Goal: Transaction & Acquisition: Book appointment/travel/reservation

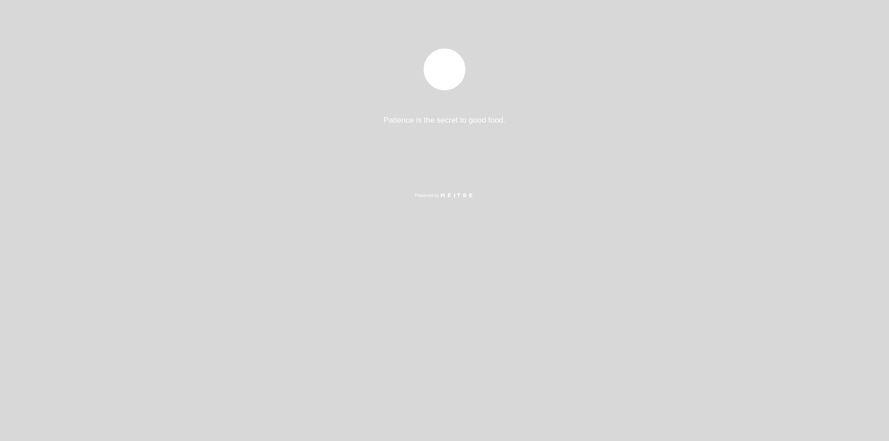
select select "es"
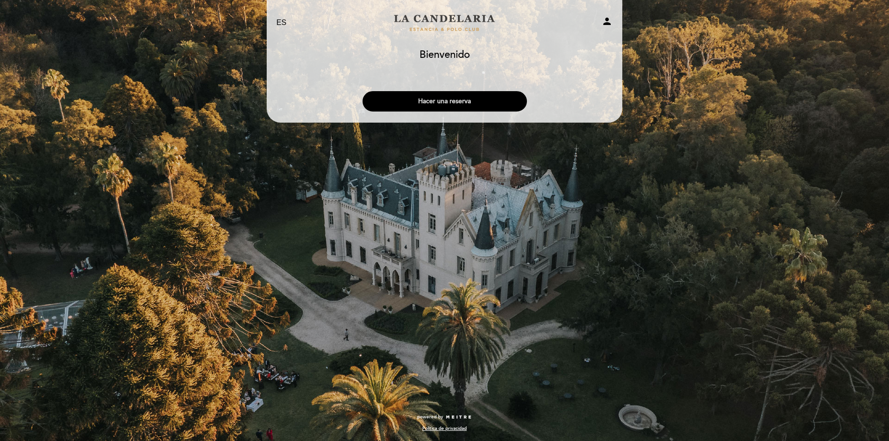
click at [428, 111] on button "Hacer una reserva" at bounding box center [444, 101] width 164 height 20
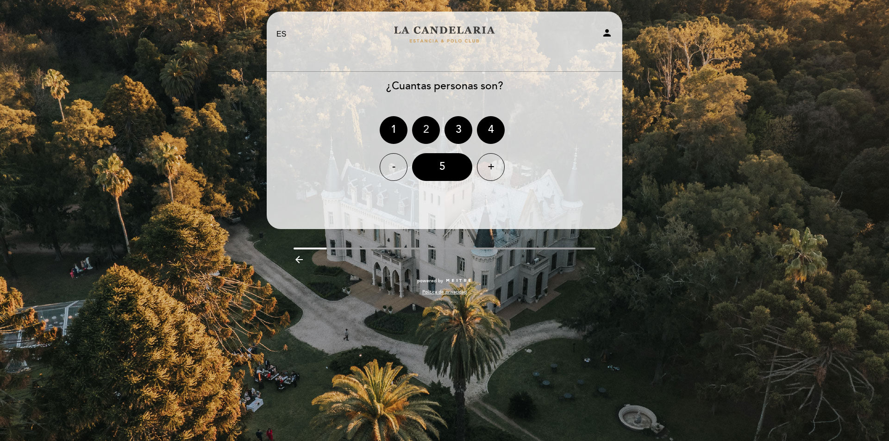
click at [434, 134] on div "2" at bounding box center [426, 130] width 28 height 28
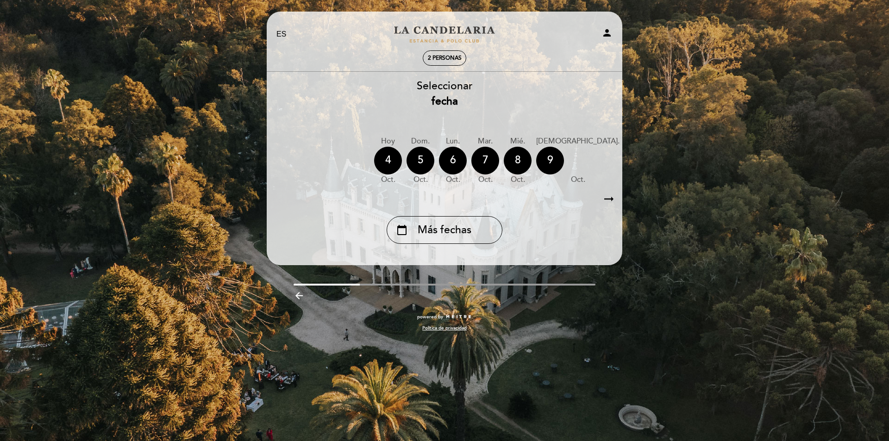
click at [624, 166] on div "10" at bounding box center [638, 161] width 28 height 28
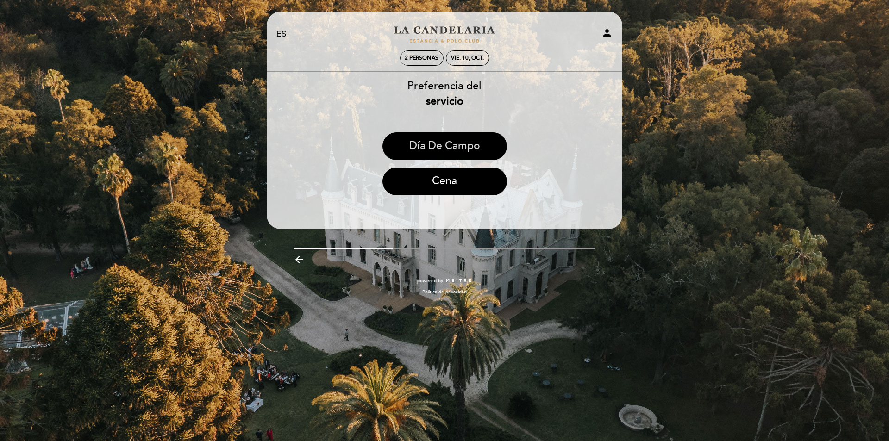
click at [468, 151] on button "Día de Campo" at bounding box center [444, 146] width 124 height 28
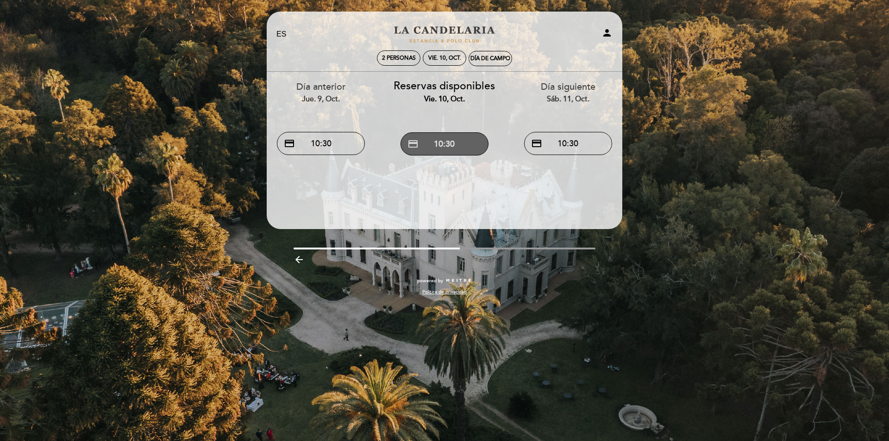
click at [433, 147] on button "credit_card 10:30" at bounding box center [444, 143] width 88 height 23
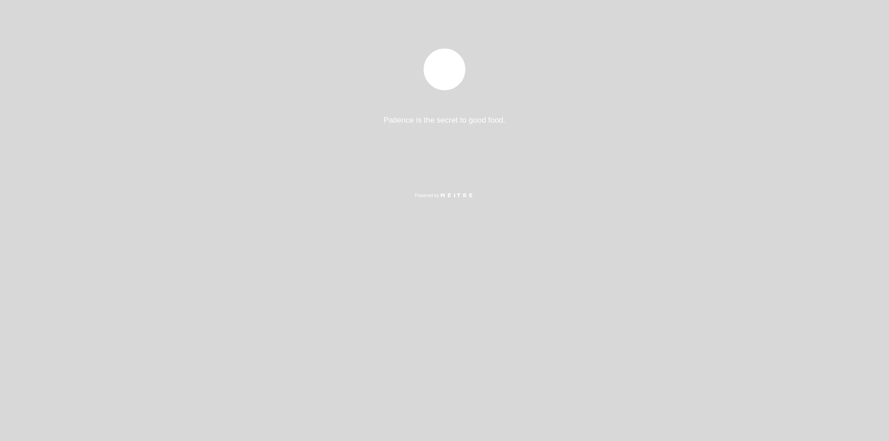
select select "es"
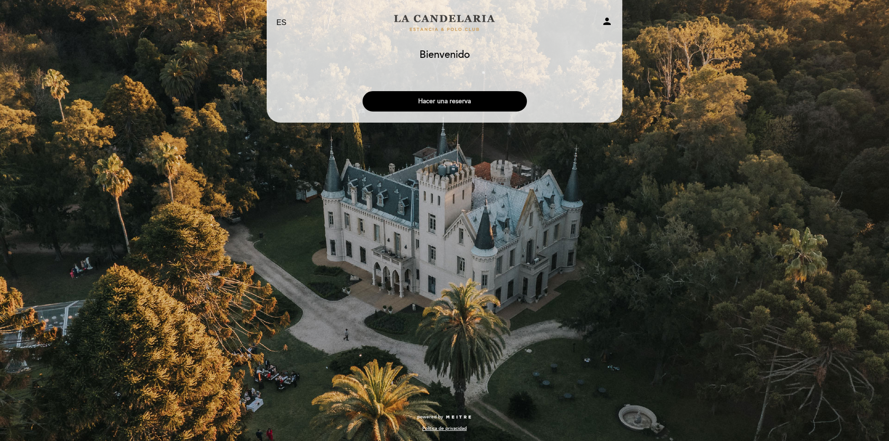
click at [423, 103] on button "Hacer una reserva" at bounding box center [444, 101] width 164 height 20
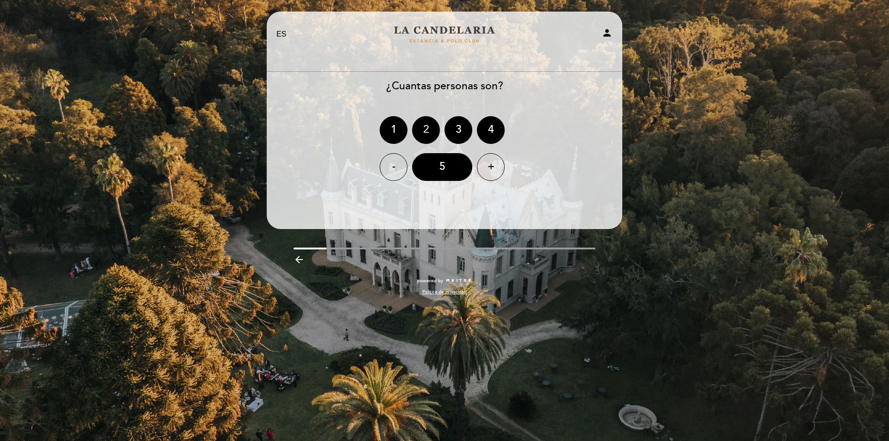
click at [433, 131] on div "2" at bounding box center [426, 130] width 28 height 28
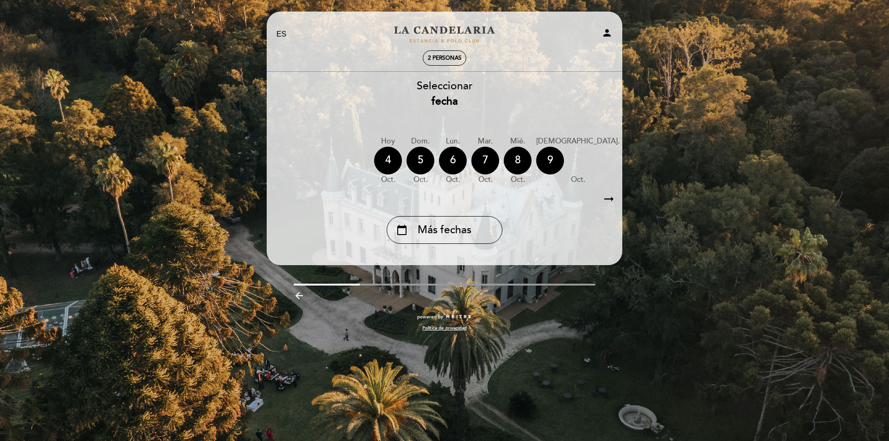
click at [624, 164] on div "10" at bounding box center [638, 161] width 28 height 28
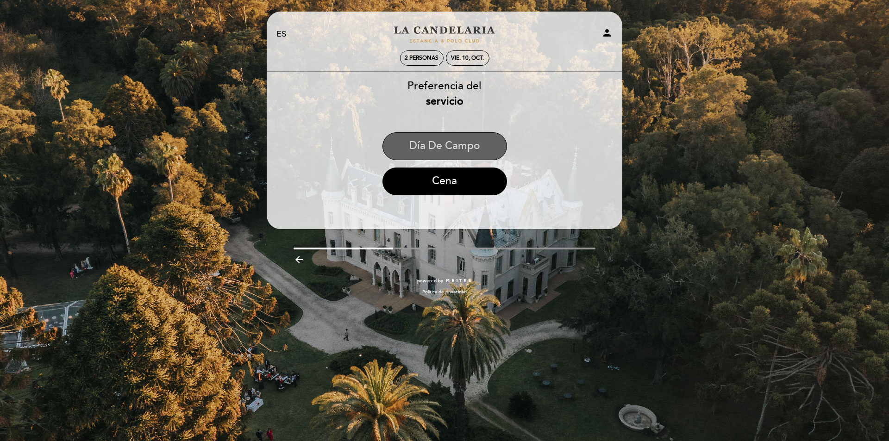
click at [459, 149] on button "Día de Campo" at bounding box center [444, 146] width 124 height 28
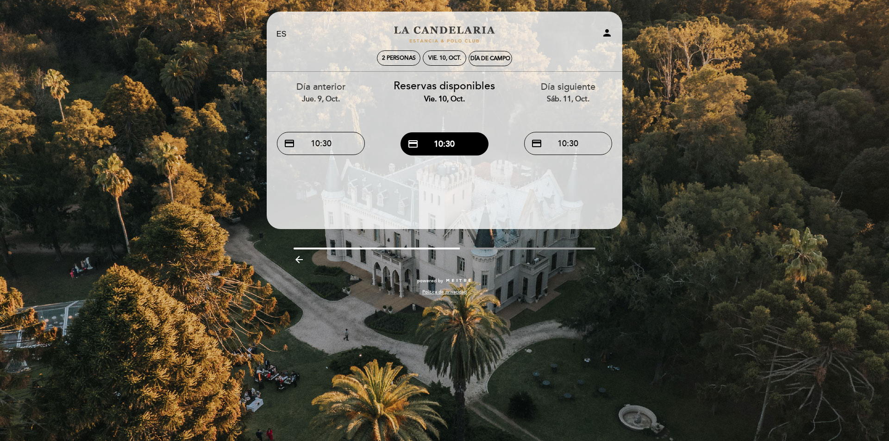
click at [459, 149] on button "credit_card 10:30" at bounding box center [444, 143] width 88 height 23
